Goal: Find specific page/section: Find specific page/section

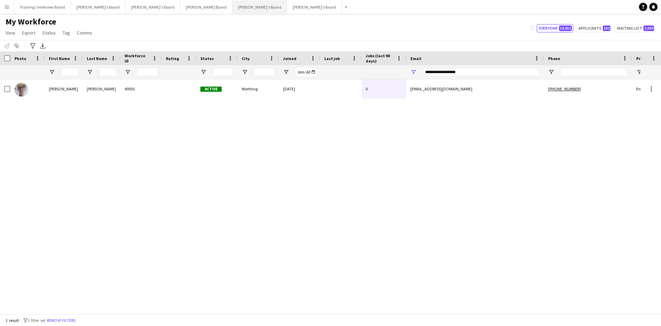
click at [233, 7] on button "[PERSON_NAME]'s Board Close" at bounding box center [260, 6] width 55 height 13
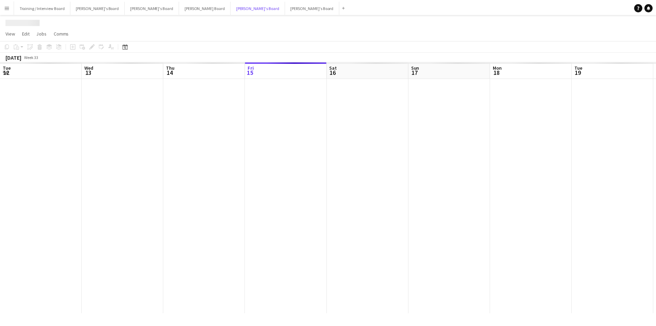
scroll to position [0, 165]
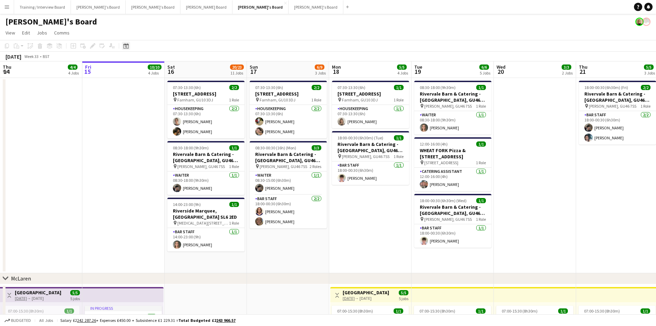
click at [126, 47] on icon "Date picker" at bounding box center [126, 46] width 6 height 6
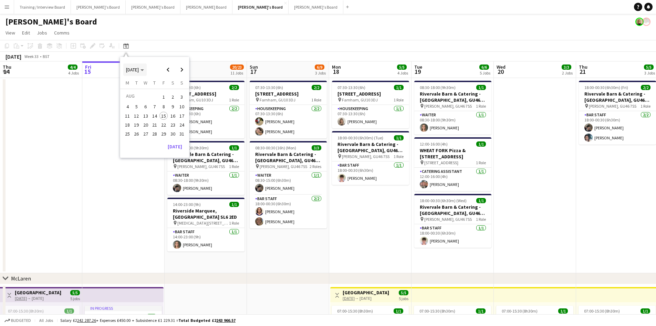
click at [139, 70] on span "[DATE]" at bounding box center [132, 69] width 13 height 6
click at [133, 104] on span "2024" at bounding box center [131, 105] width 14 height 8
click at [177, 105] on span "AUG" at bounding box center [178, 105] width 14 height 8
click at [156, 116] on span "15" at bounding box center [155, 116] width 8 height 8
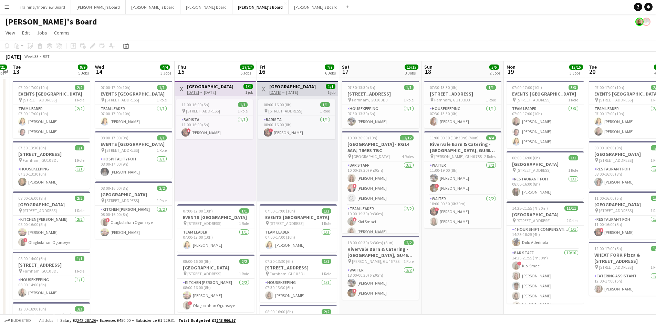
scroll to position [0, 208]
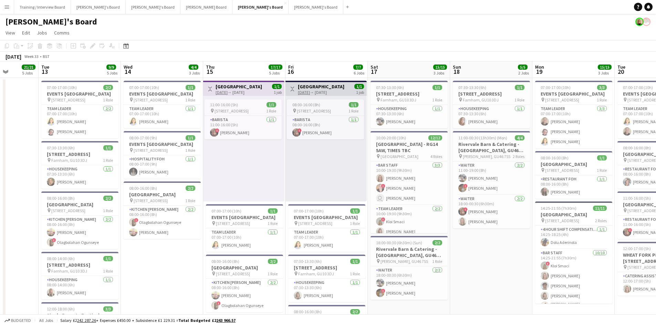
drag, startPoint x: 207, startPoint y: 68, endPoint x: 235, endPoint y: 68, distance: 28.6
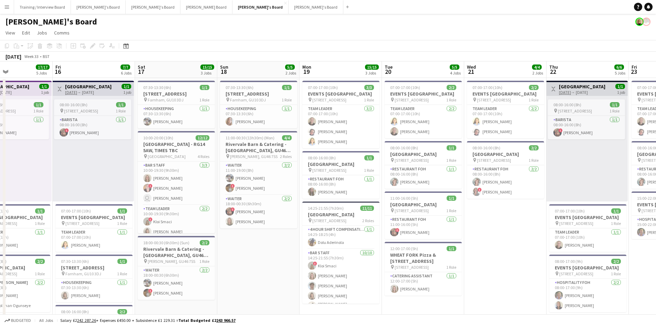
scroll to position [0, 194]
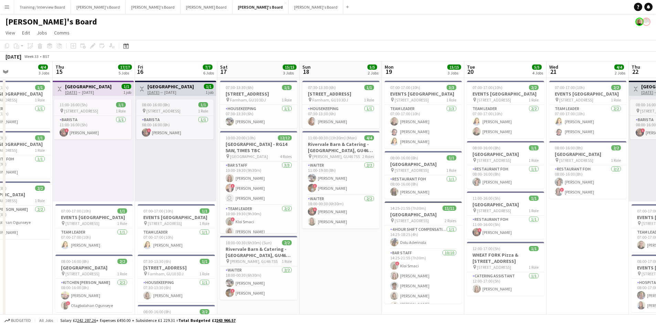
drag, startPoint x: 388, startPoint y: 68, endPoint x: 237, endPoint y: 66, distance: 150.6
click at [243, 147] on h3 "[GEOGRAPHIC_DATA] - RG14 5AW, TIMES TBC" at bounding box center [258, 147] width 77 height 12
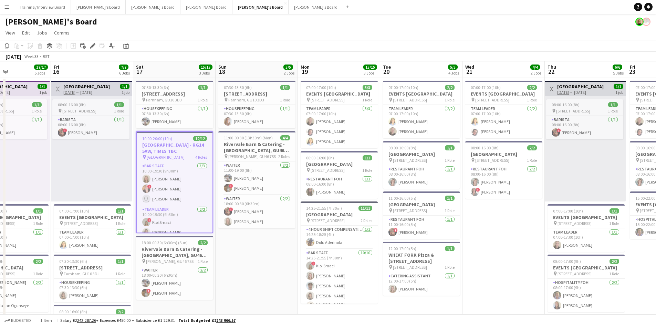
drag, startPoint x: 505, startPoint y: 71, endPoint x: 421, endPoint y: 70, distance: 84.7
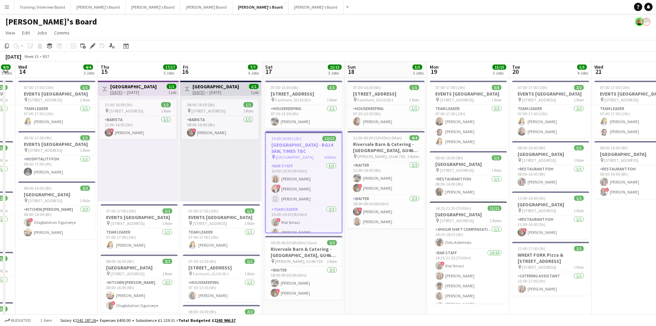
scroll to position [0, 160]
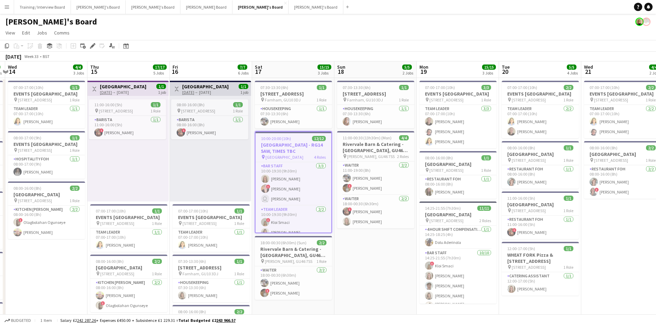
drag, startPoint x: 162, startPoint y: 70, endPoint x: 281, endPoint y: 71, distance: 119.5
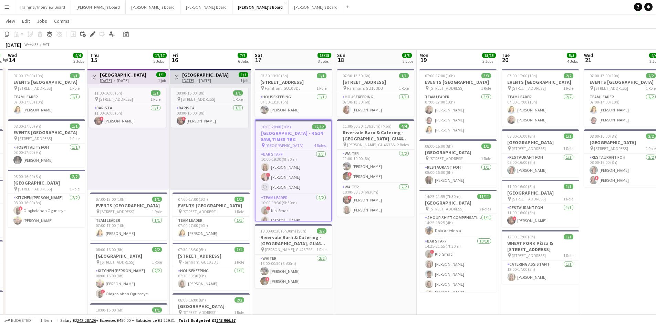
scroll to position [0, 0]
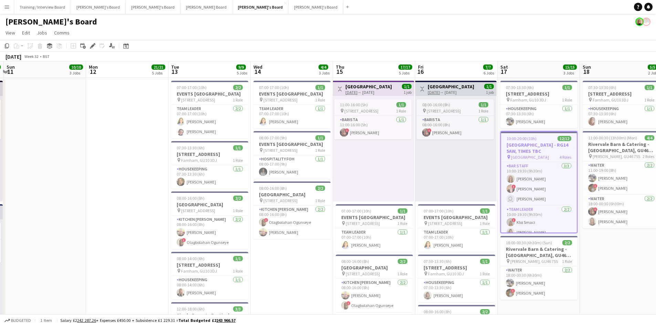
drag, startPoint x: 154, startPoint y: 77, endPoint x: 369, endPoint y: 80, distance: 215.7
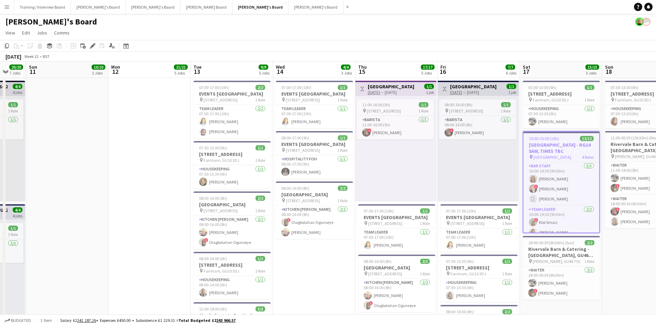
drag, startPoint x: 210, startPoint y: 70, endPoint x: 233, endPoint y: 72, distance: 22.5
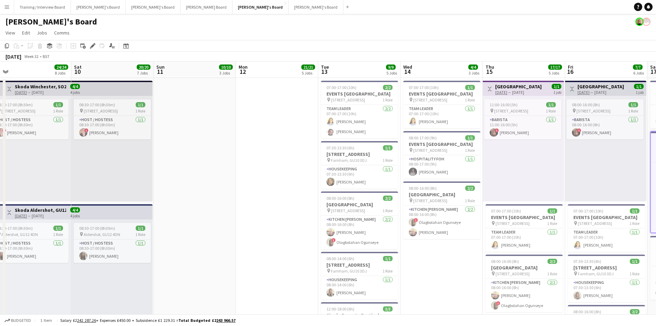
drag, startPoint x: 142, startPoint y: 74, endPoint x: 269, endPoint y: 79, distance: 127.9
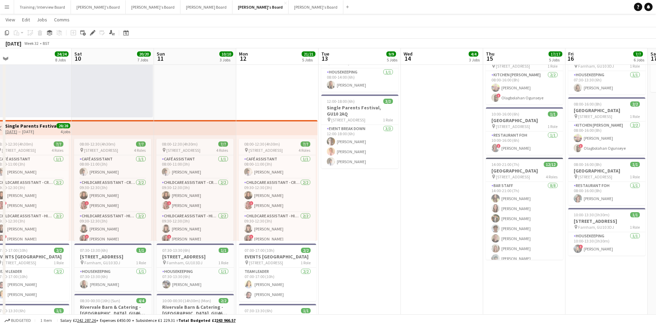
scroll to position [0, 173]
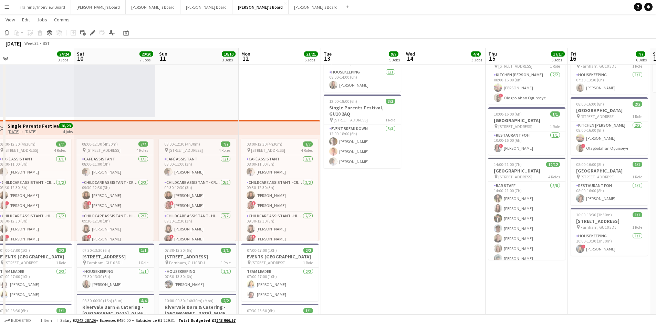
drag, startPoint x: 228, startPoint y: 180, endPoint x: 230, endPoint y: 170, distance: 9.9
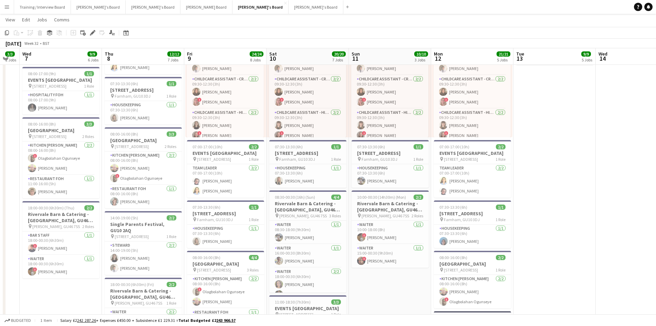
scroll to position [0, 143]
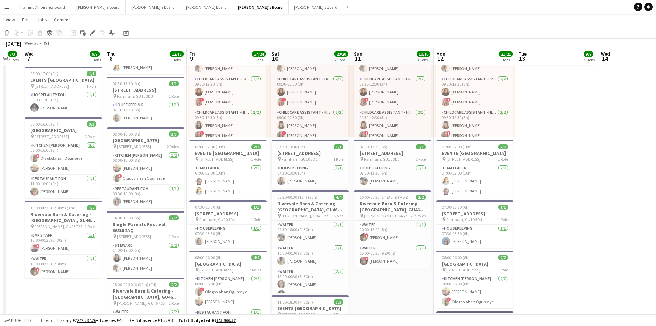
drag, startPoint x: 155, startPoint y: 58, endPoint x: 315, endPoint y: 61, distance: 159.5
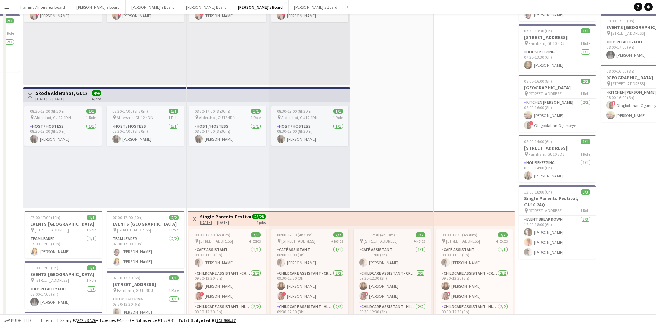
scroll to position [0, 0]
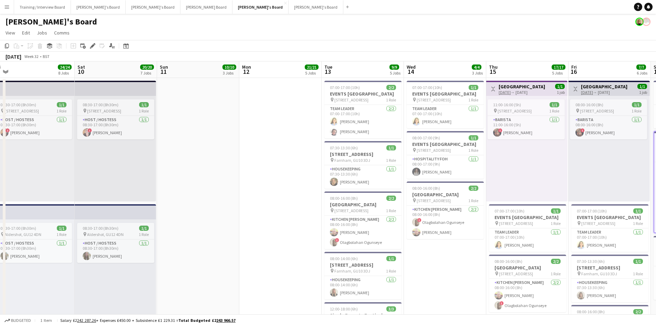
drag, startPoint x: 636, startPoint y: 75, endPoint x: 244, endPoint y: 79, distance: 391.7
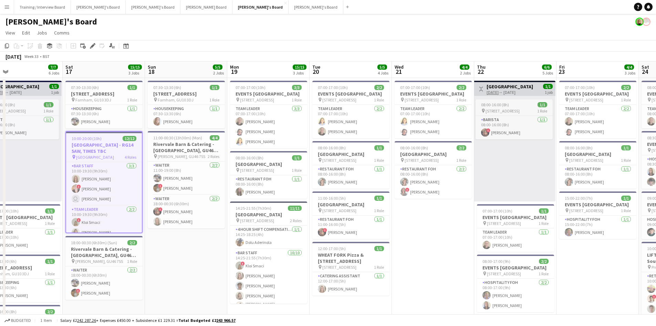
drag, startPoint x: 561, startPoint y: 62, endPoint x: 307, endPoint y: 62, distance: 254.2
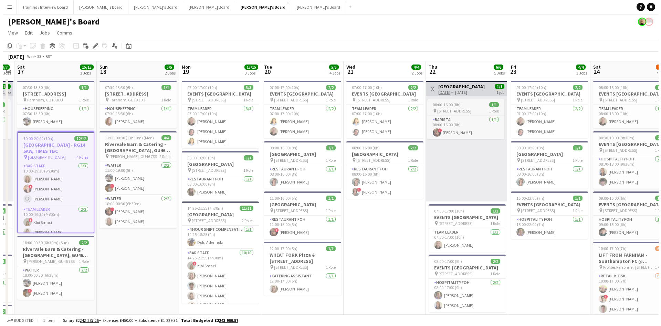
scroll to position [0, 214]
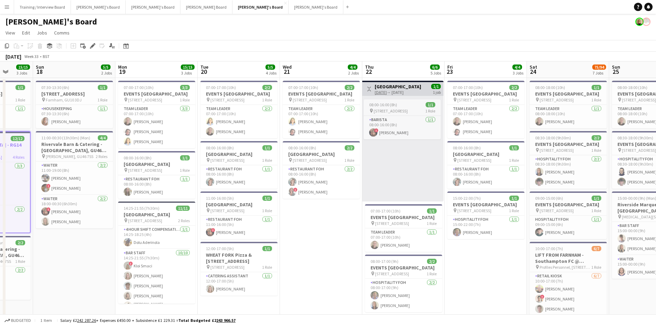
drag, startPoint x: 503, startPoint y: 69, endPoint x: 286, endPoint y: 67, distance: 216.7
drag, startPoint x: 161, startPoint y: 7, endPoint x: 155, endPoint y: 6, distance: 6.3
click at [181, 7] on button "[PERSON_NAME] Board Close" at bounding box center [207, 6] width 52 height 13
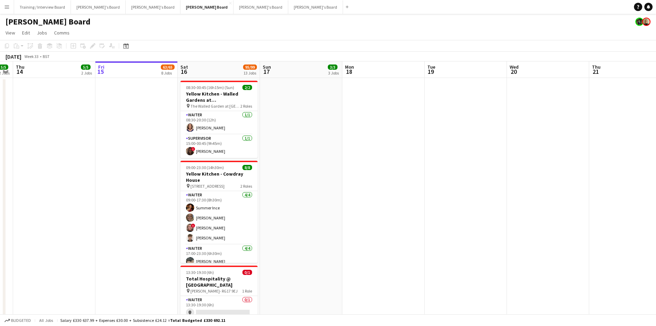
scroll to position [0, 212]
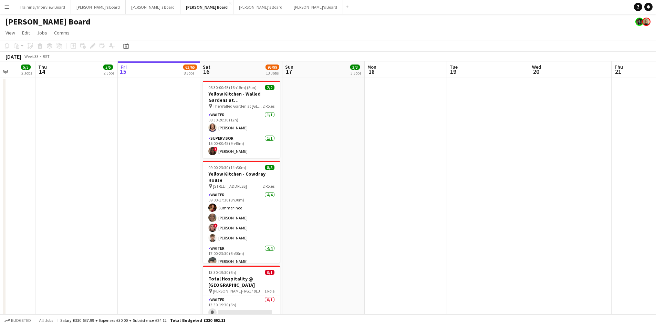
drag, startPoint x: 184, startPoint y: 72, endPoint x: 219, endPoint y: 73, distance: 35.5
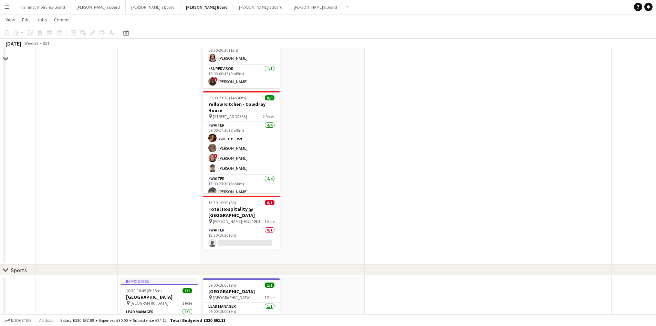
scroll to position [0, 0]
